Goal: Entertainment & Leisure: Consume media (video, audio)

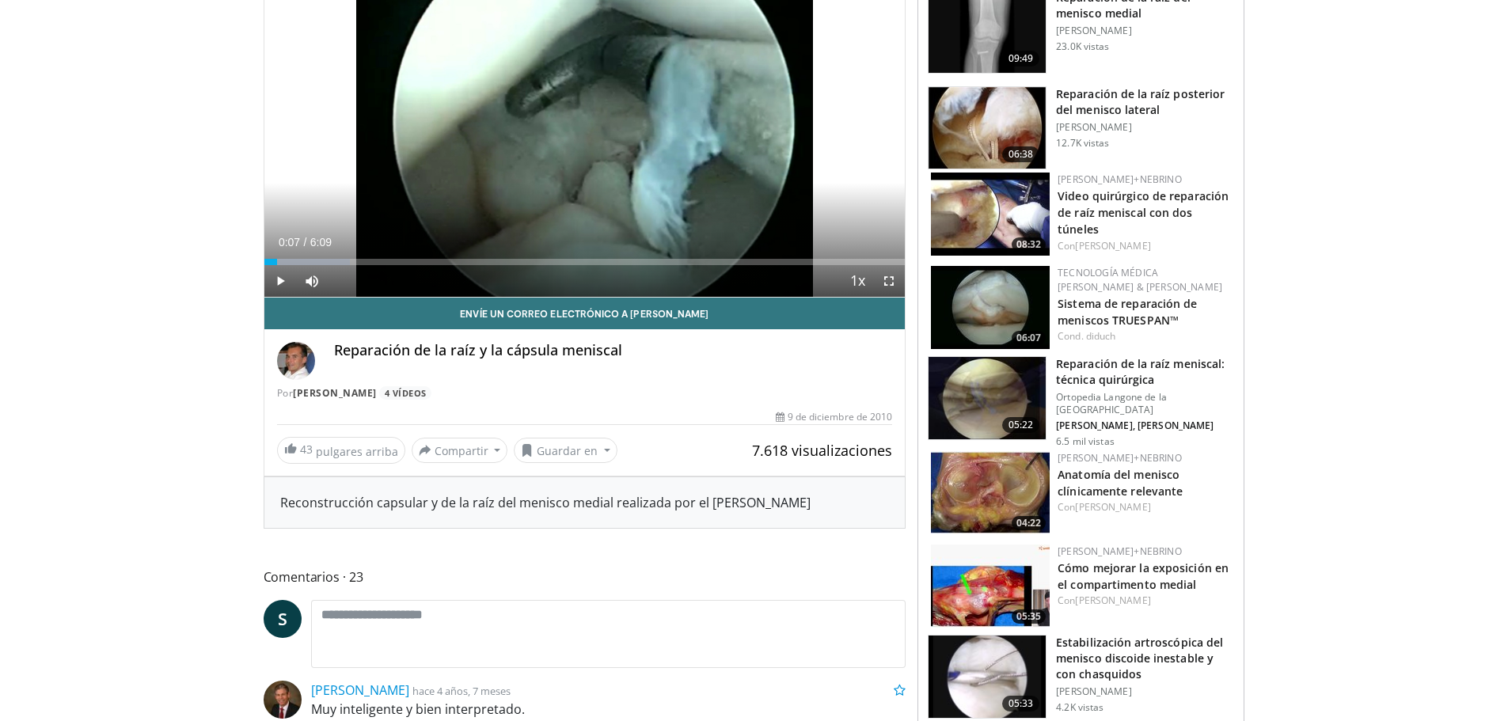
scroll to position [237, 0]
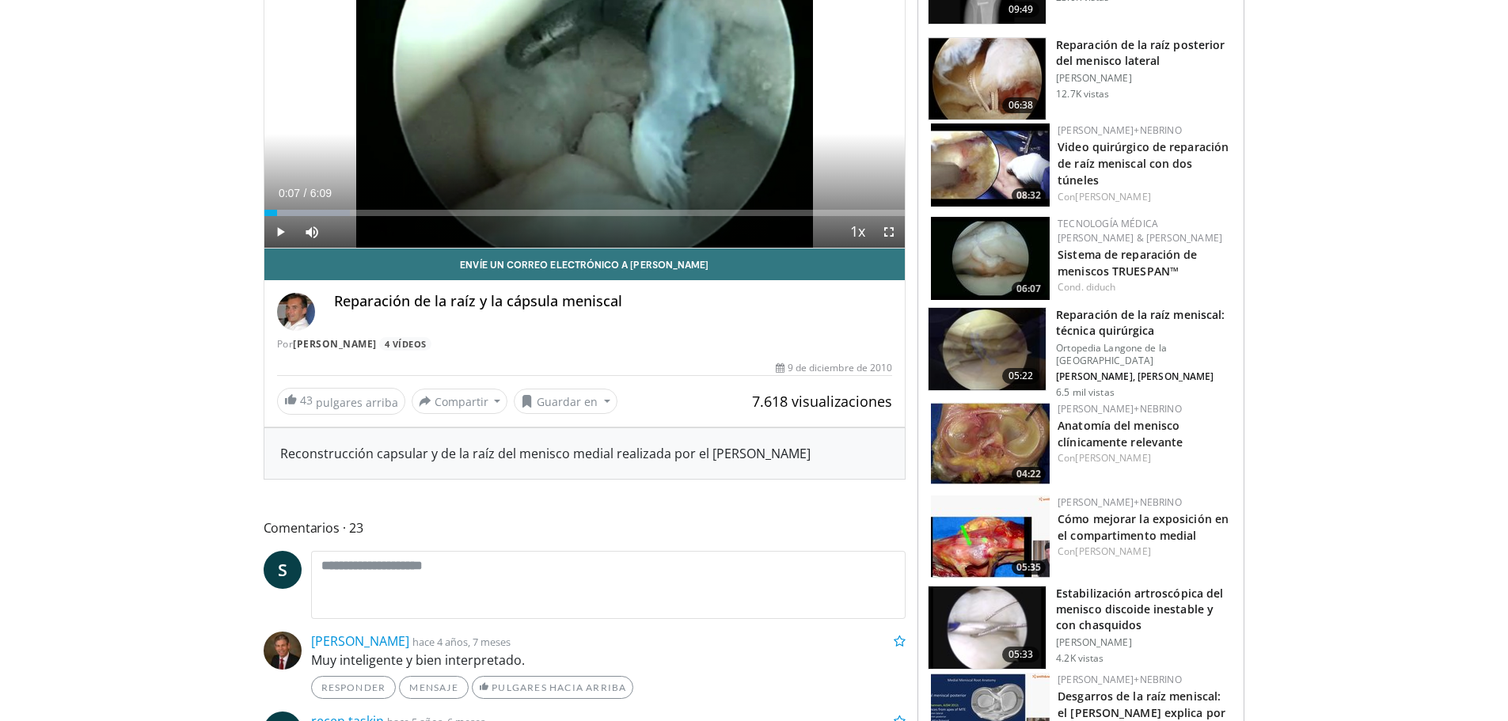
click at [1016, 434] on img at bounding box center [990, 443] width 119 height 83
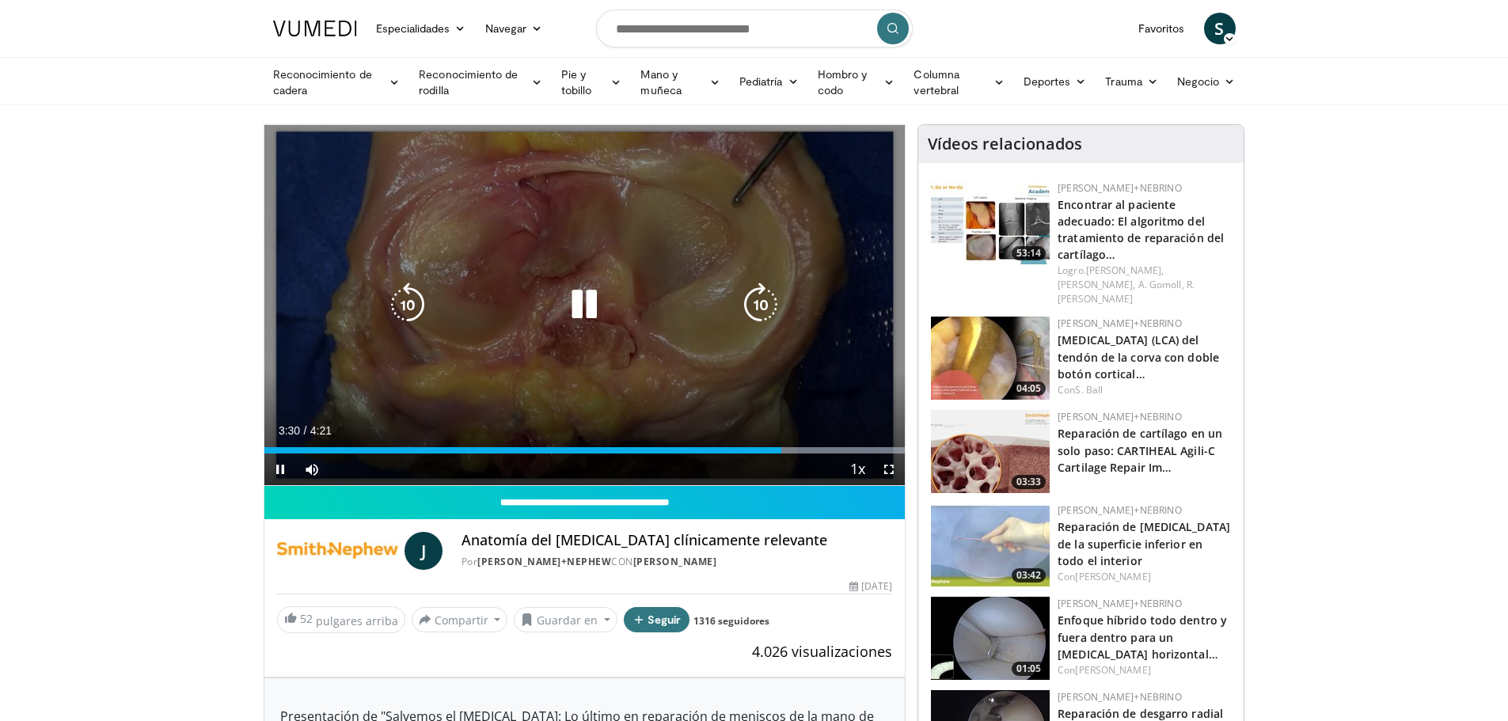
click at [701, 302] on div "Video Player" at bounding box center [584, 305] width 385 height 32
click at [585, 313] on icon "Video Player" at bounding box center [584, 305] width 44 height 44
click at [590, 296] on icon "Video Player" at bounding box center [584, 305] width 44 height 44
